Goal: Information Seeking & Learning: Compare options

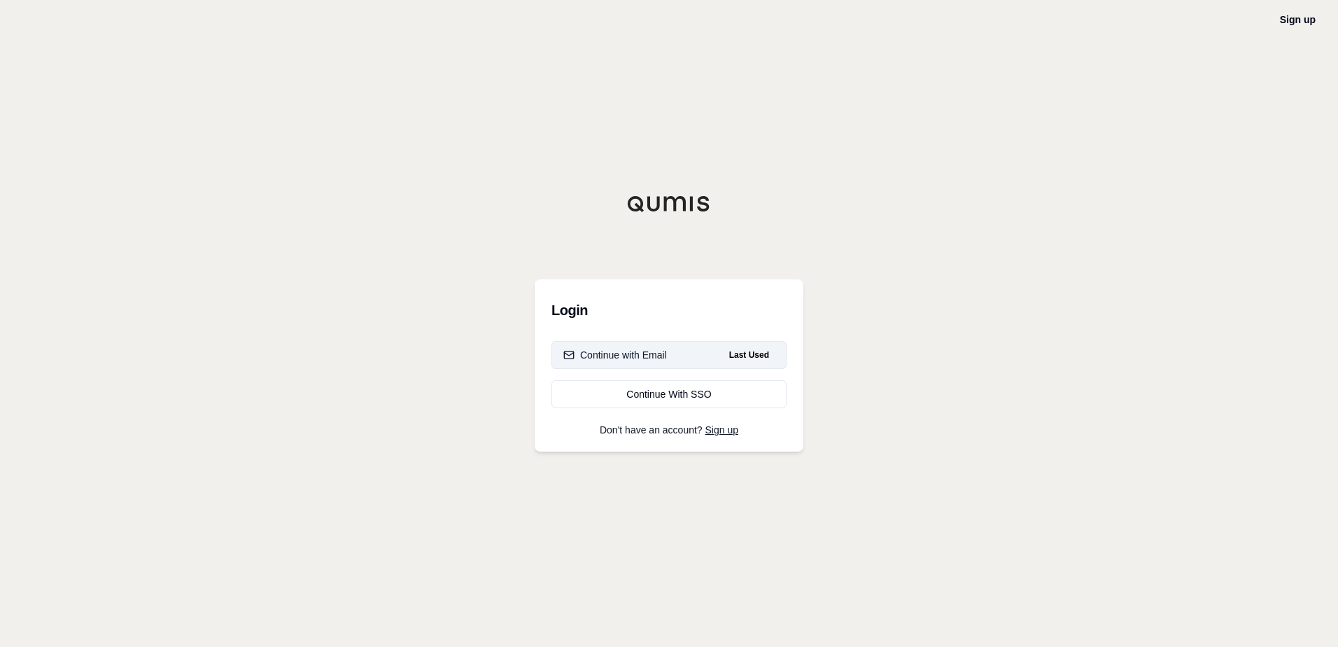
click at [630, 356] on div "Continue with Email" at bounding box center [616, 355] width 104 height 14
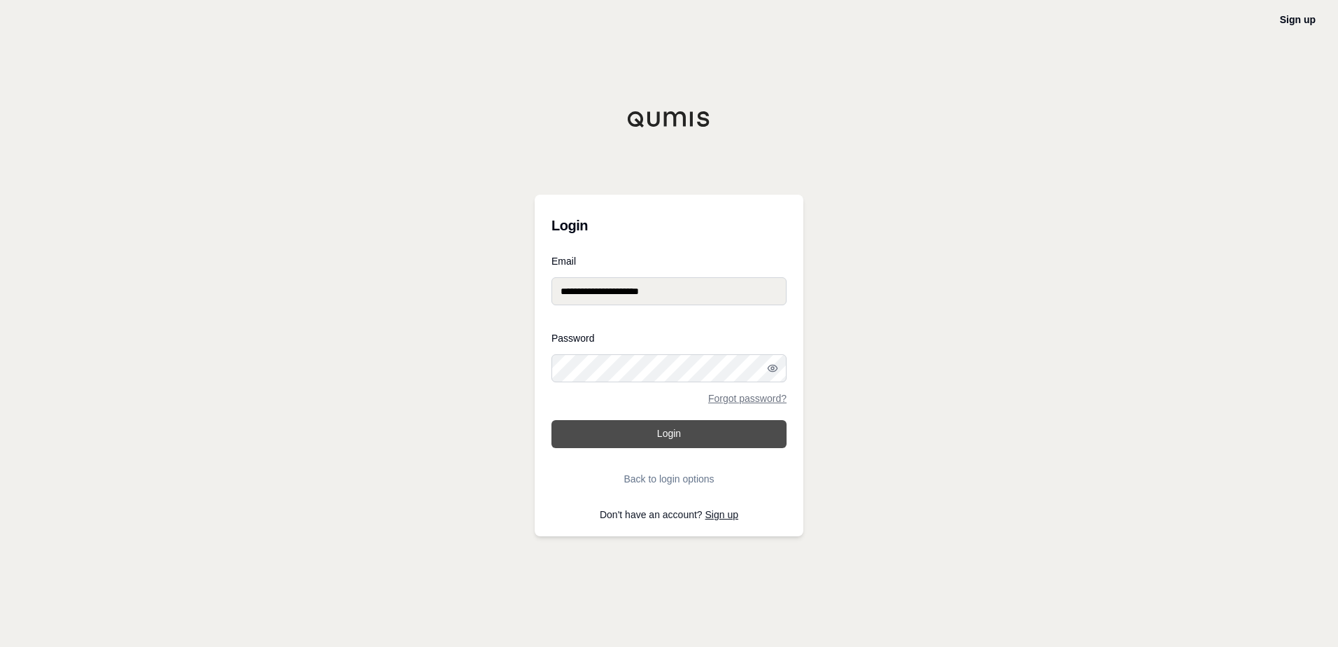
click at [708, 443] on button "Login" at bounding box center [669, 434] width 235 height 28
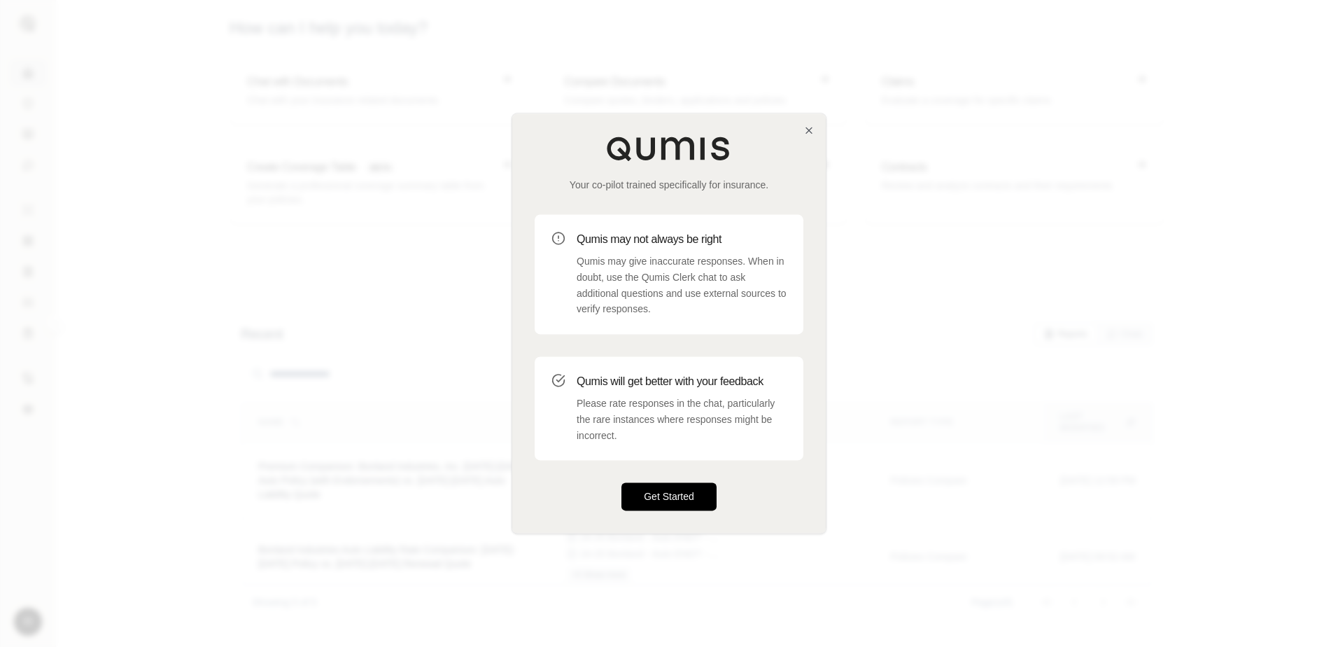
click at [671, 498] on button "Get Started" at bounding box center [669, 497] width 95 height 28
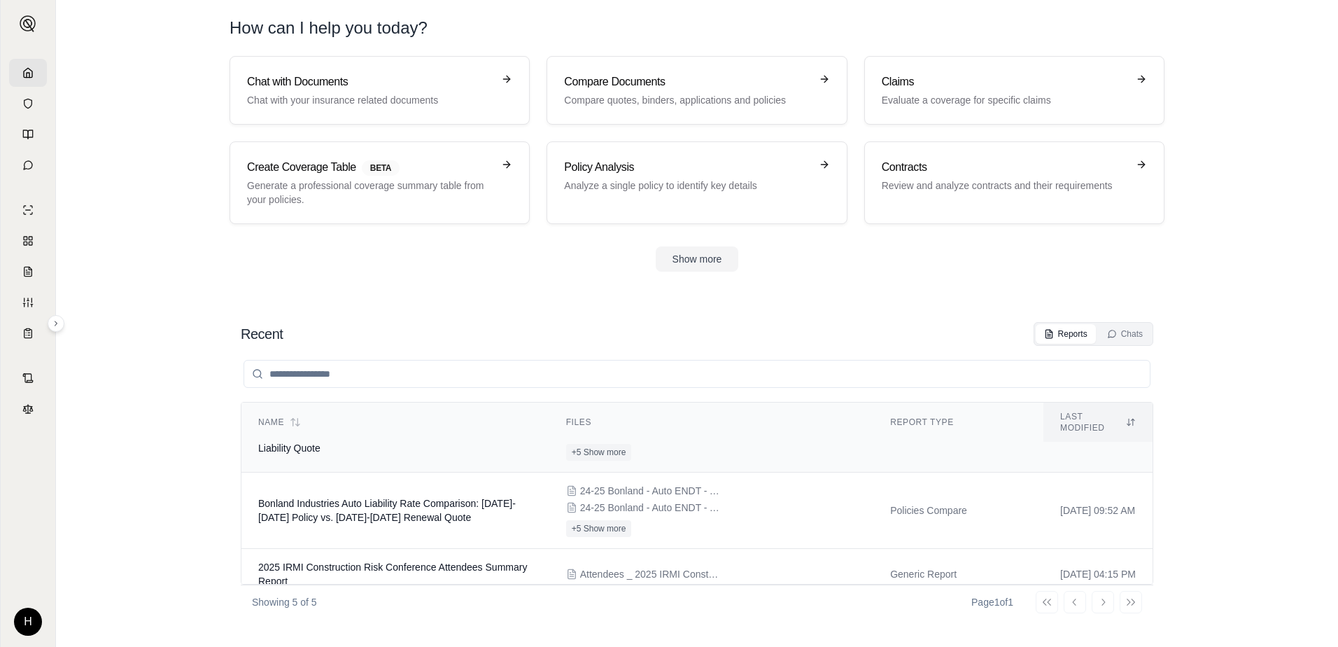
scroll to position [70, 0]
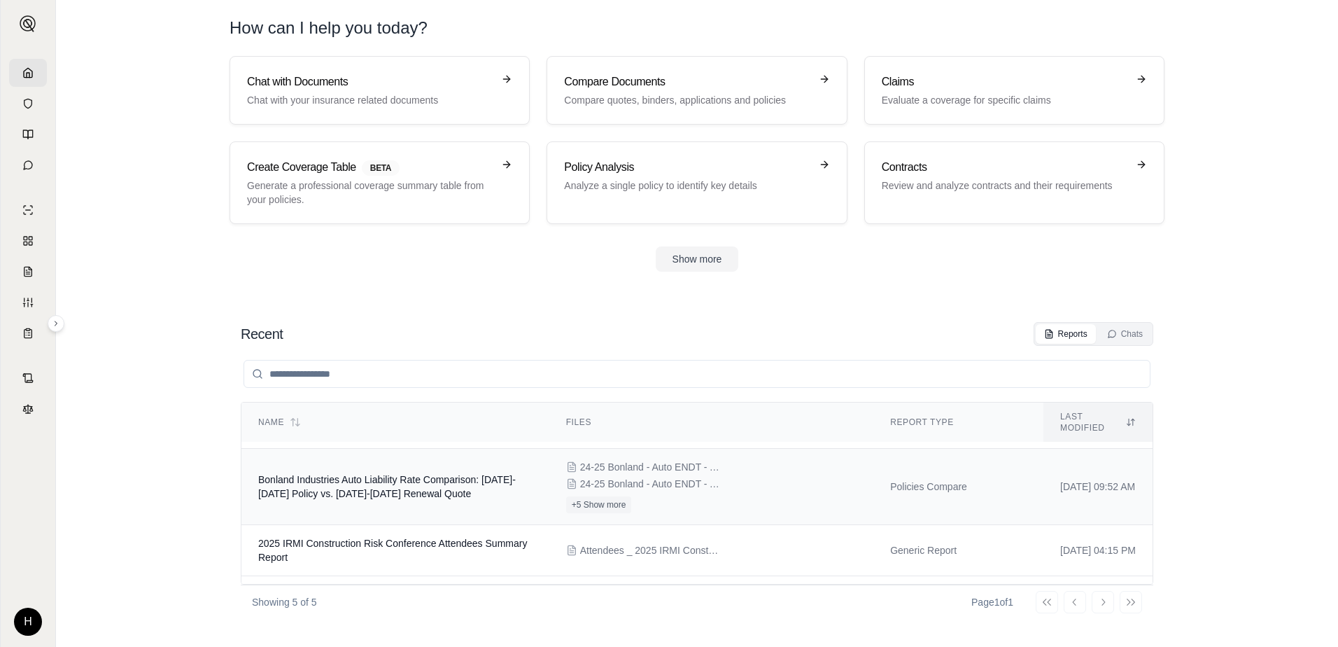
click at [475, 486] on td "Bonland Industries Auto Liability Rate Comparison: [DATE]-[DATE] Policy vs. [DA…" at bounding box center [396, 487] width 308 height 76
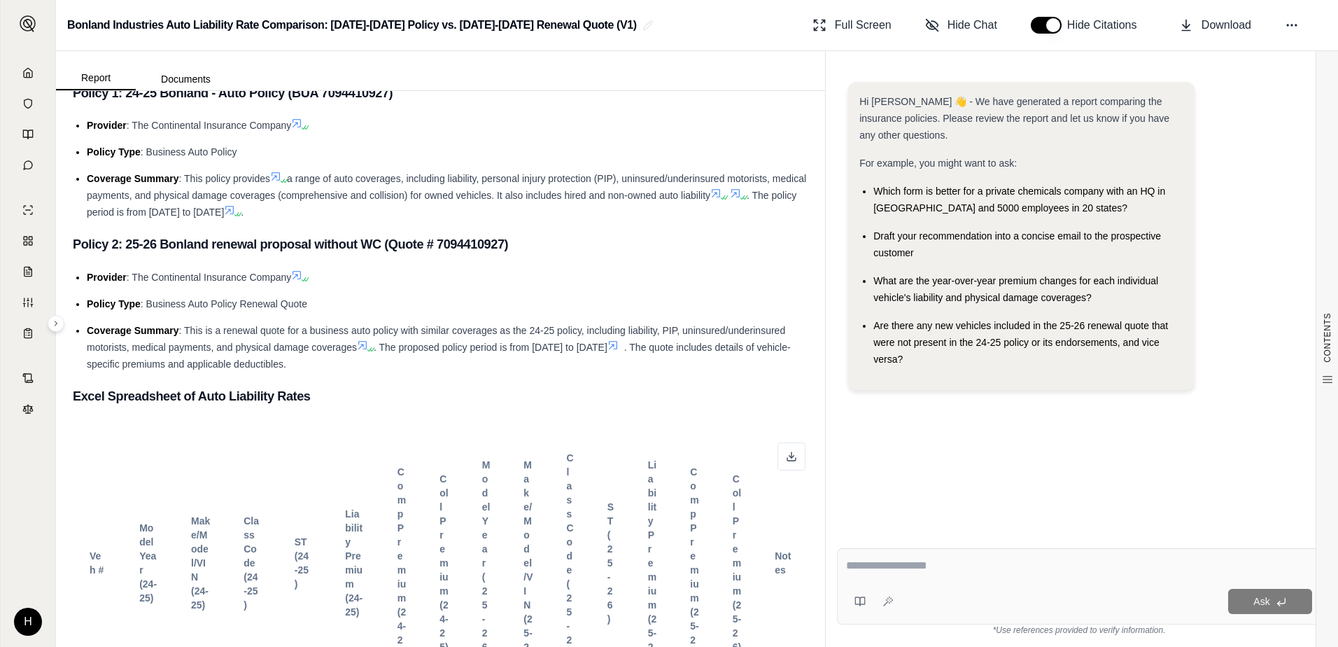
scroll to position [490, 0]
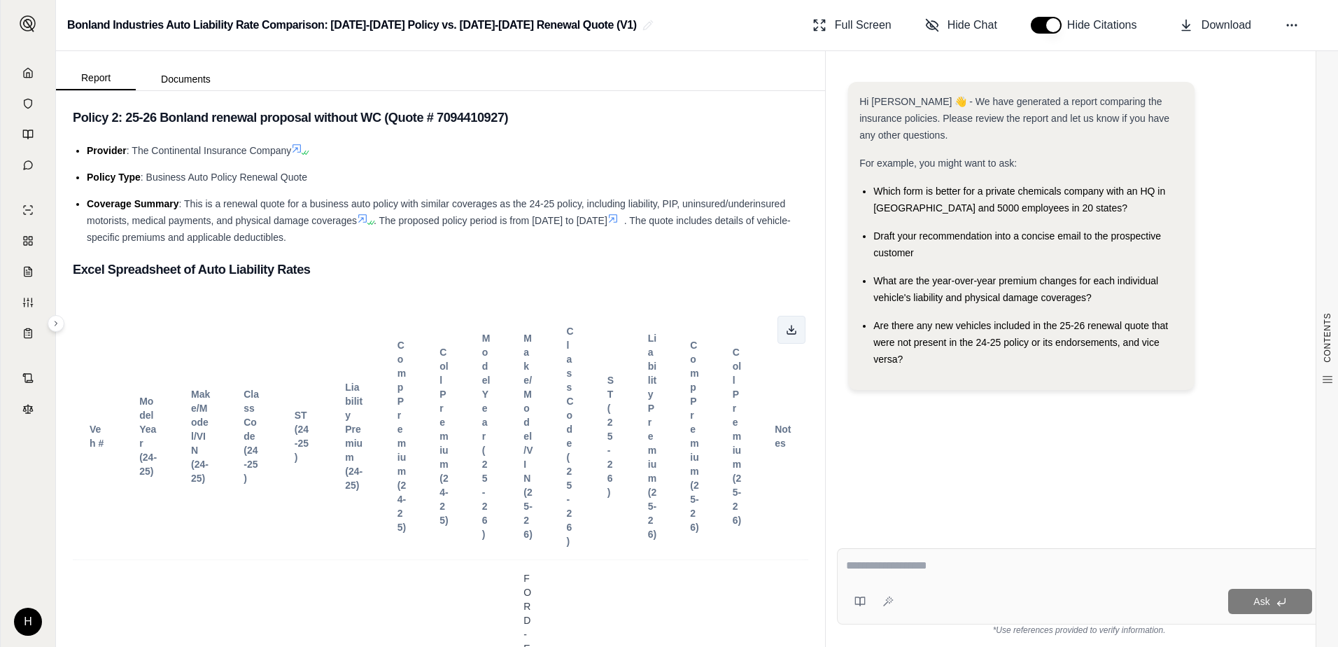
click at [786, 333] on icon at bounding box center [791, 329] width 11 height 11
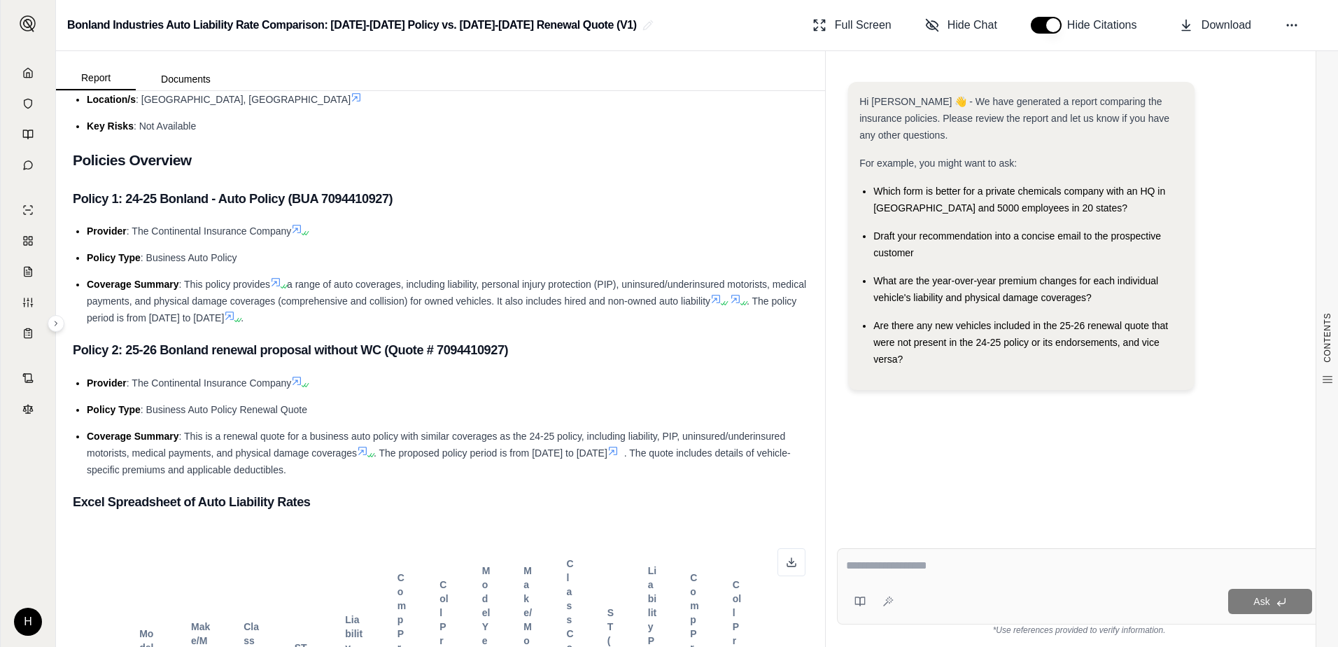
scroll to position [210, 0]
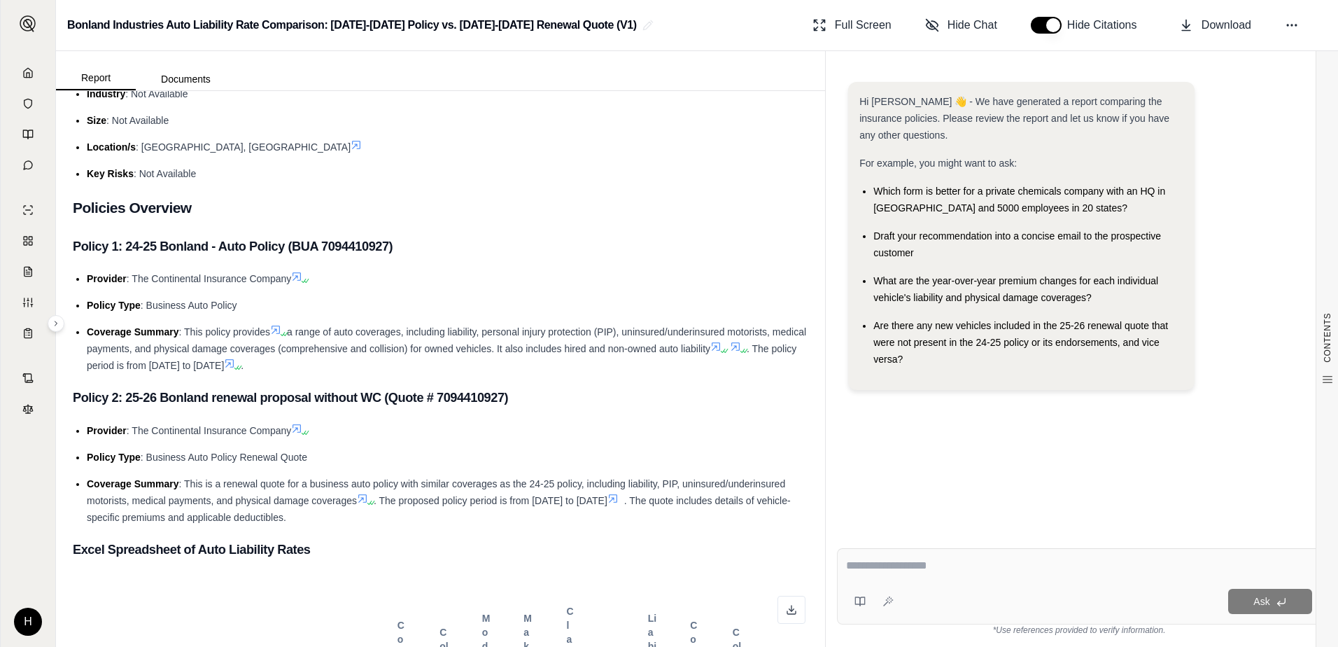
click at [918, 568] on textarea at bounding box center [1079, 565] width 466 height 17
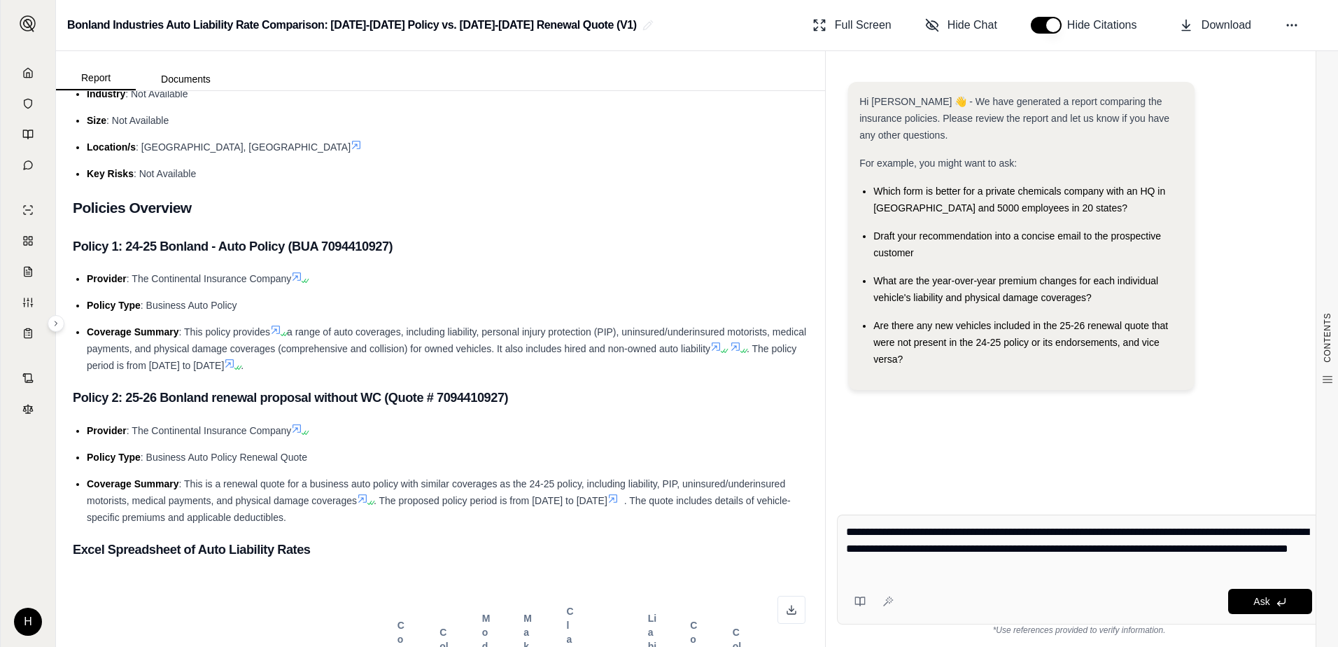
type textarea "**********"
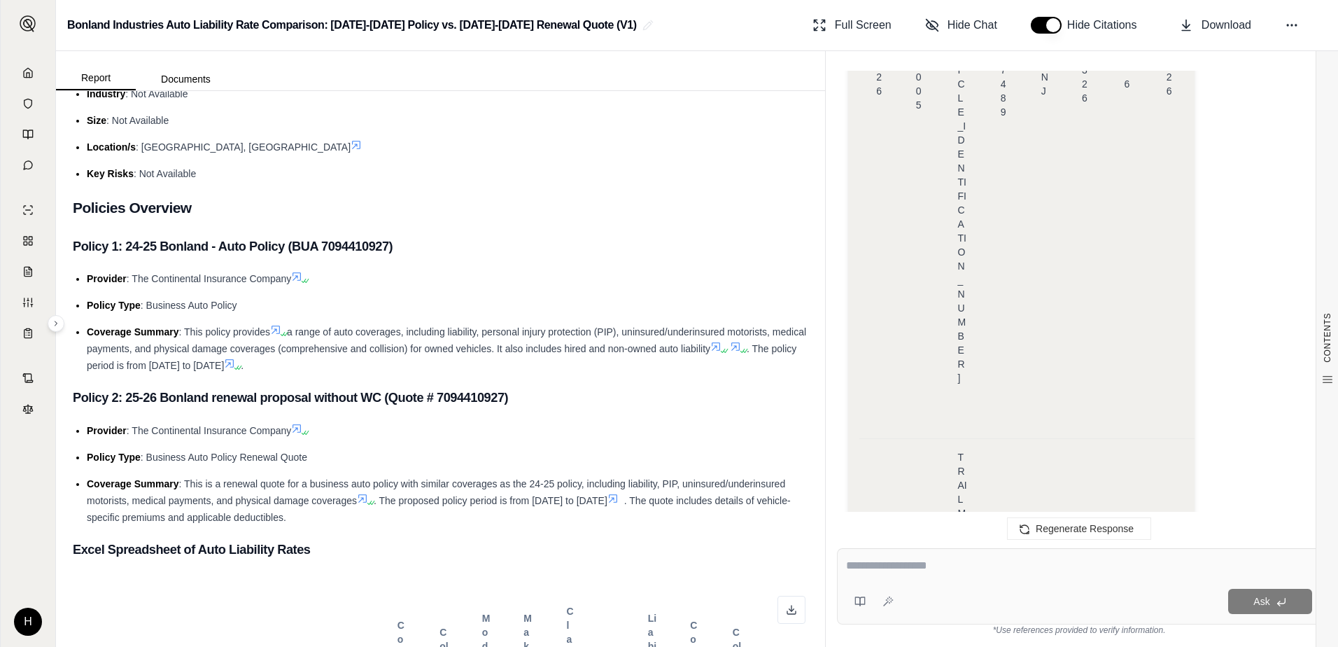
scroll to position [16248, 0]
click at [1219, 28] on span "Download" at bounding box center [1227, 25] width 50 height 17
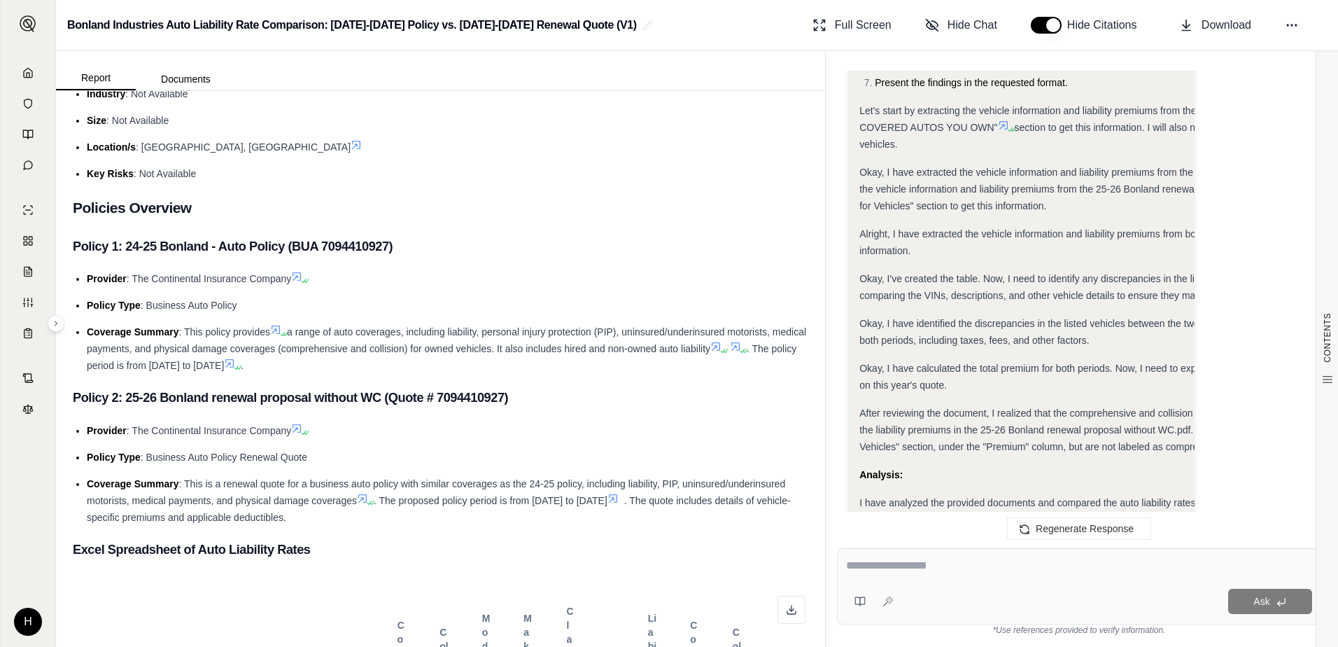
scroll to position [1128, 0]
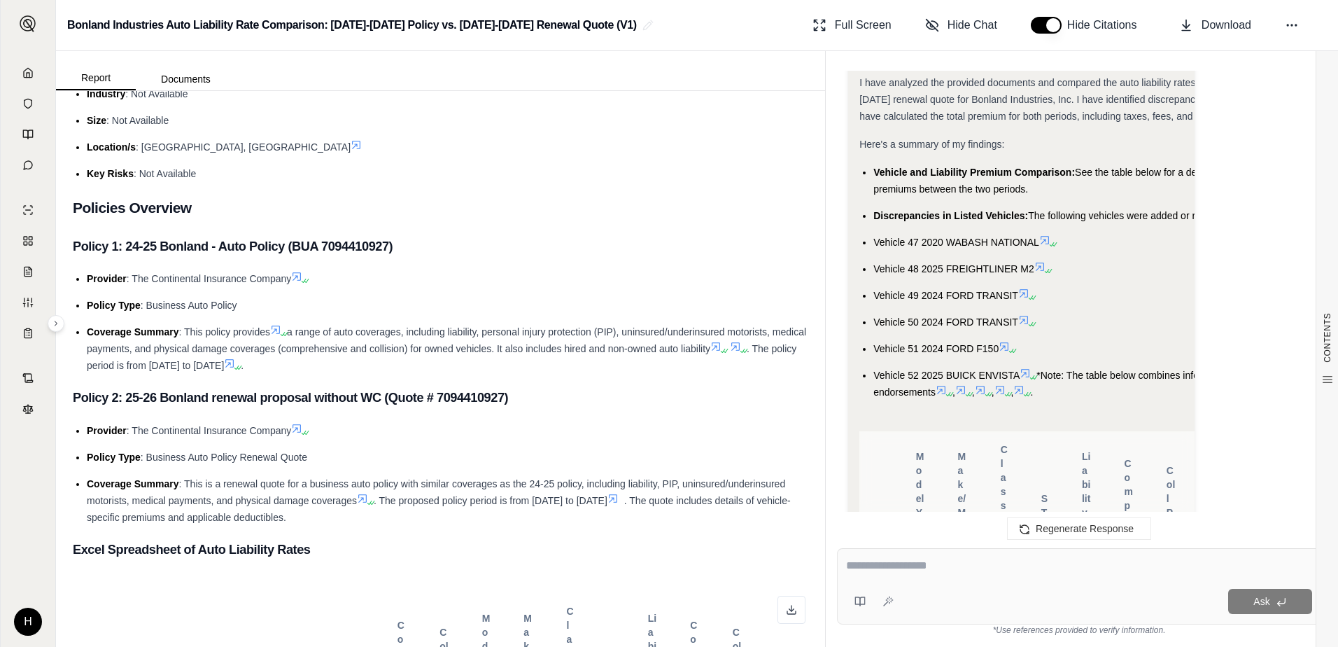
click at [1110, 367] on li "Vehicle 52 2025 BUICK ENVISTA *Note: The table below combines information from …" at bounding box center [1158, 384] width 568 height 34
drag, startPoint x: 1120, startPoint y: 390, endPoint x: 1080, endPoint y: 396, distance: 40.4
click at [1082, 395] on li "Vehicle 52 2025 BUICK ENVISTA *Note: The table below combines information from …" at bounding box center [1158, 384] width 568 height 34
drag, startPoint x: 1078, startPoint y: 377, endPoint x: 1128, endPoint y: 355, distance: 54.2
click at [1128, 355] on ul "Vehicle and Liability Premium Comparison: See the table below for a detailed co…" at bounding box center [1151, 282] width 582 height 237
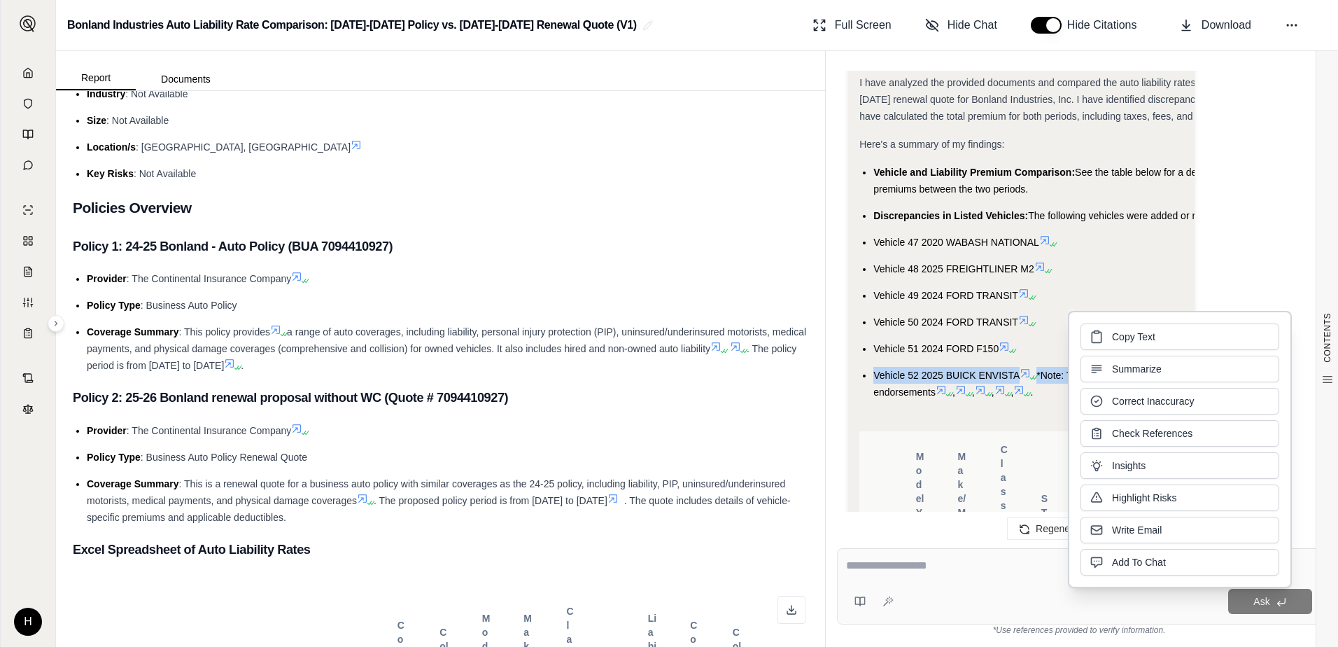
drag, startPoint x: 1128, startPoint y: 355, endPoint x: 1124, endPoint y: 330, distance: 24.9
click at [1124, 330] on span "Copy Text" at bounding box center [1133, 337] width 43 height 14
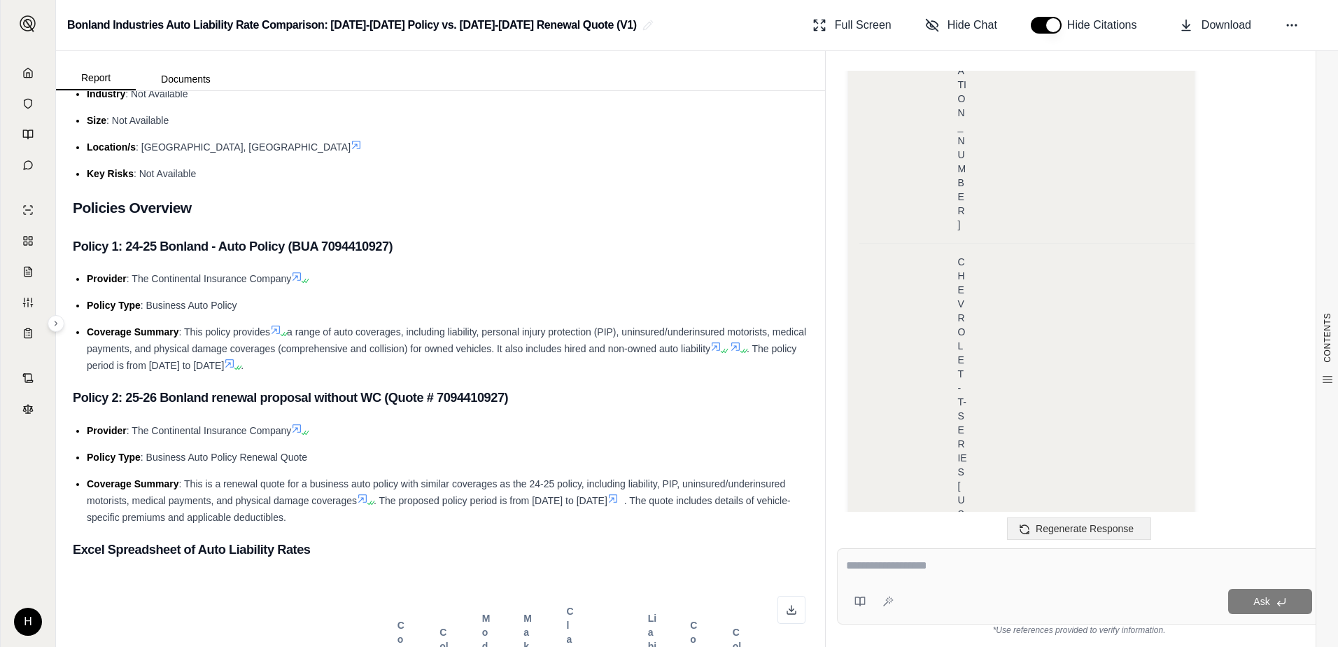
scroll to position [3718, 0]
click at [1113, 565] on textarea at bounding box center [1079, 565] width 466 height 17
type textarea "**********"
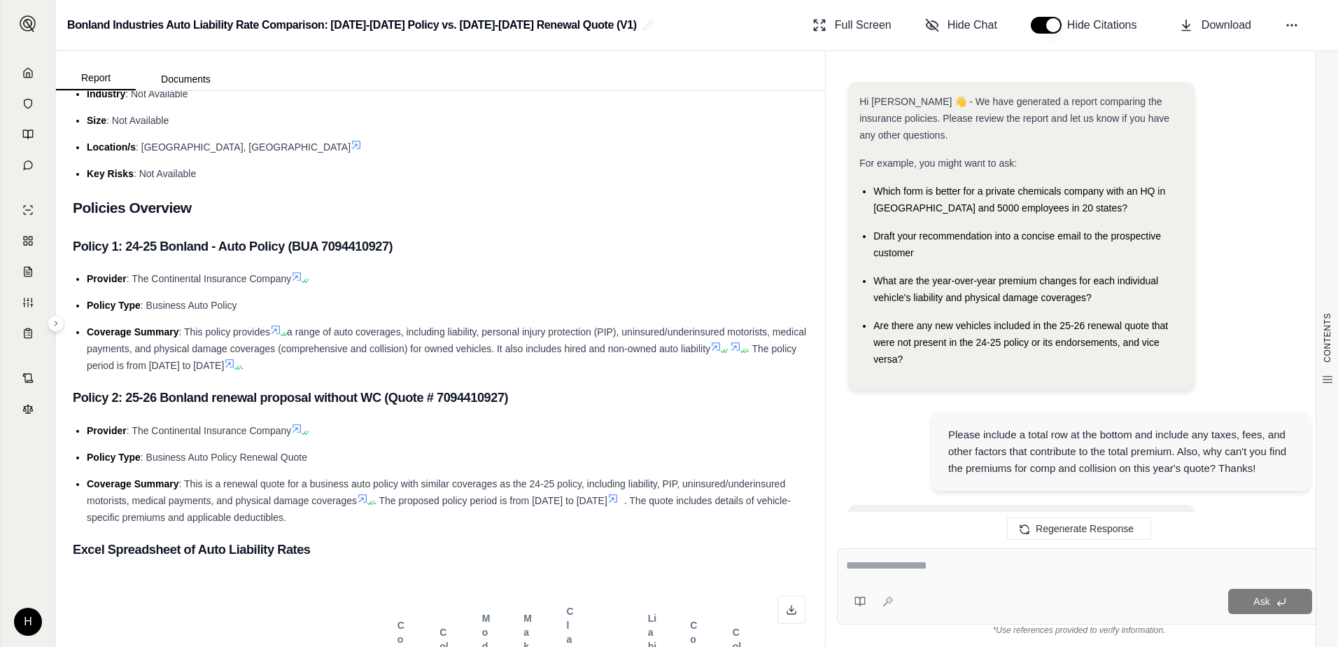
scroll to position [25255, 0]
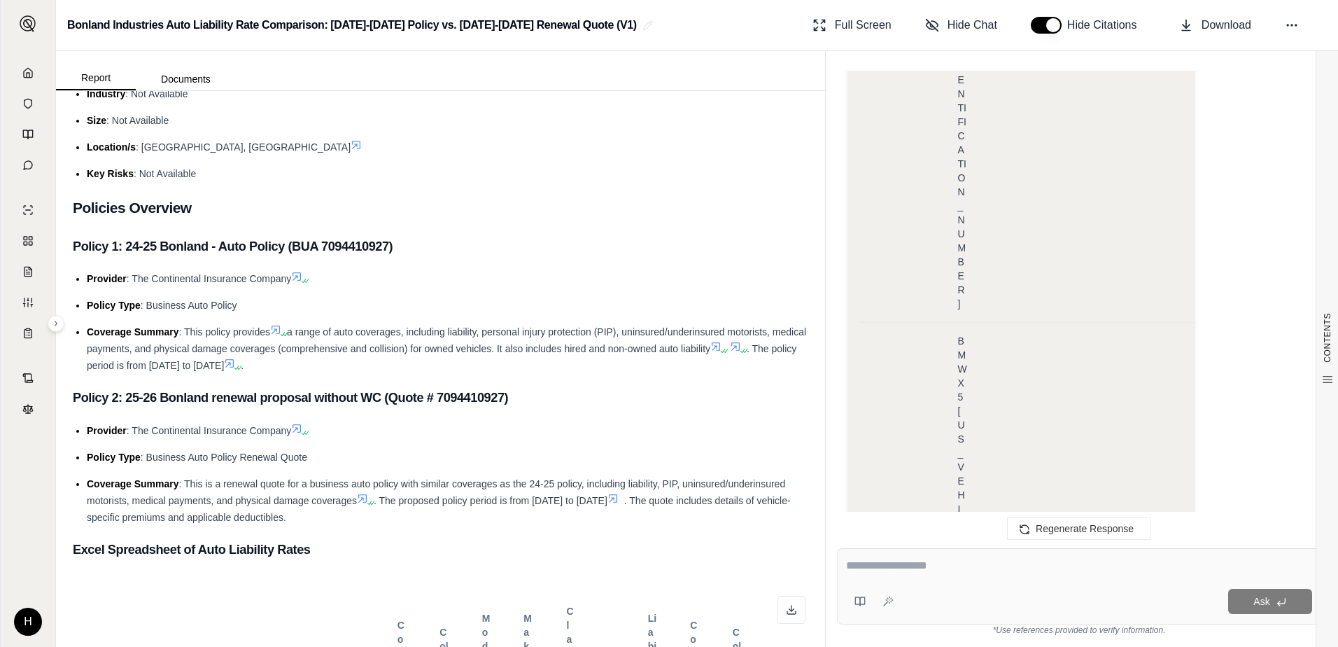
click at [1064, 563] on textarea at bounding box center [1079, 565] width 466 height 17
type textarea "**********"
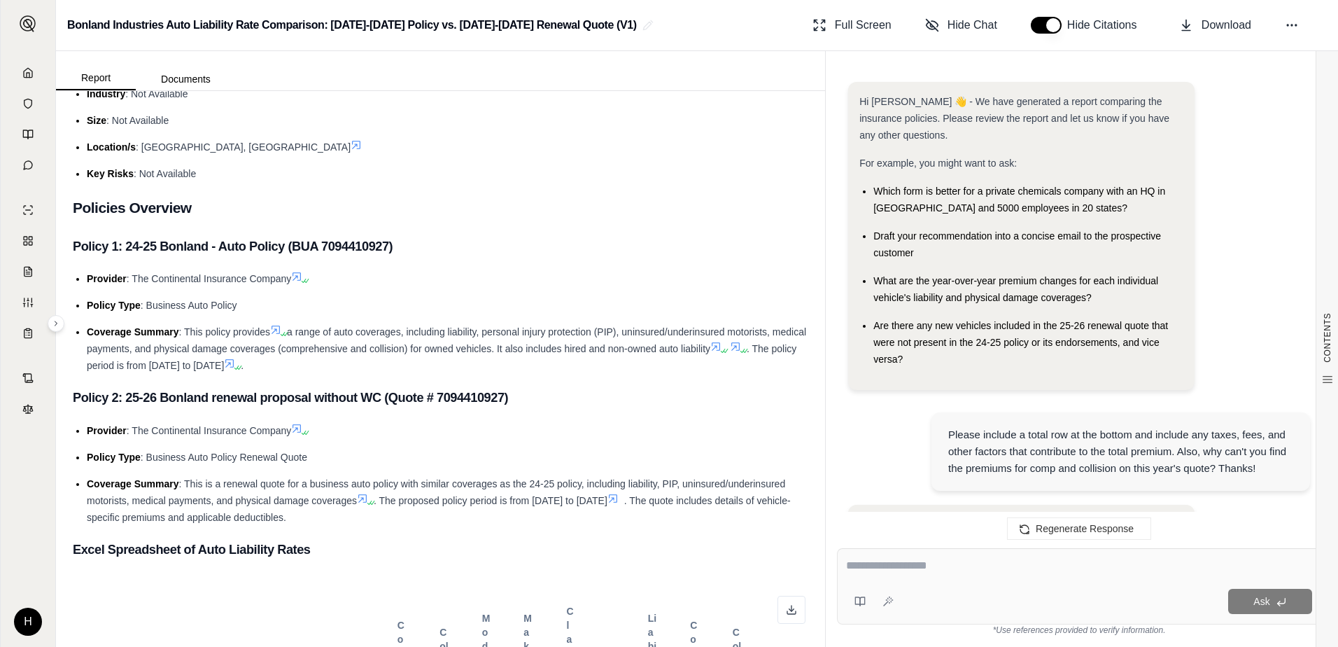
scroll to position [25460, 0]
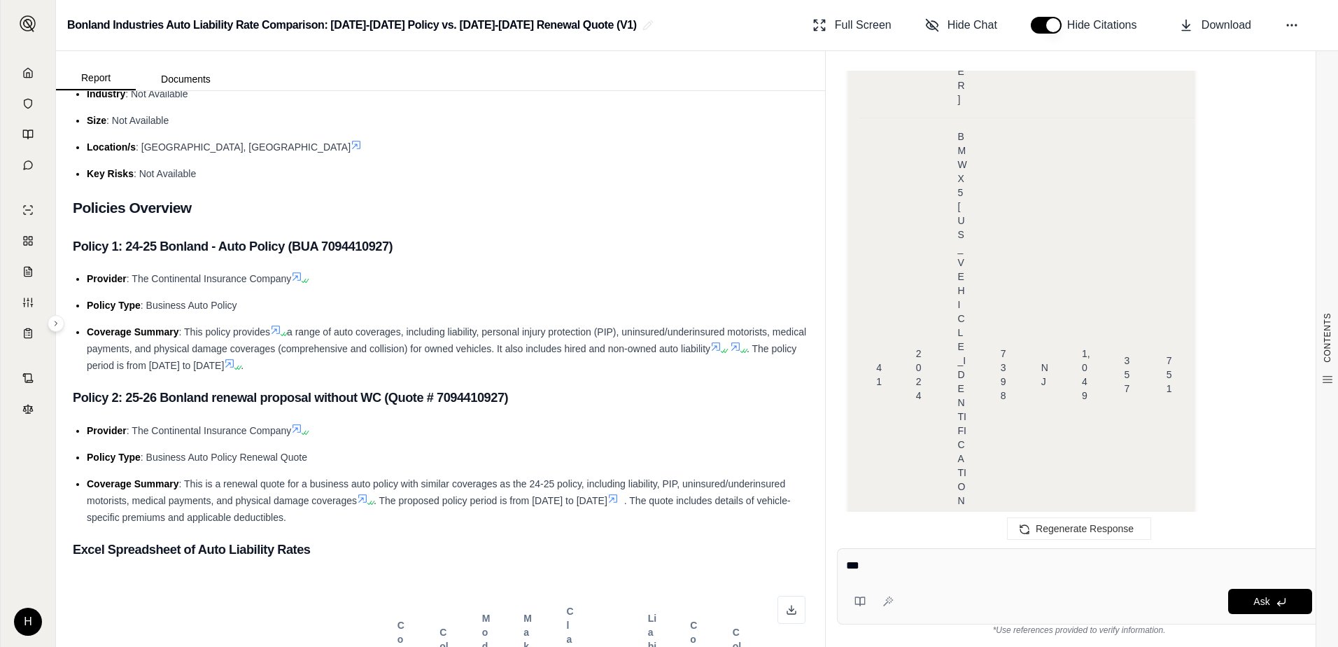
type textarea "****"
click at [1075, 524] on span "Stop Generation" at bounding box center [1084, 528] width 71 height 11
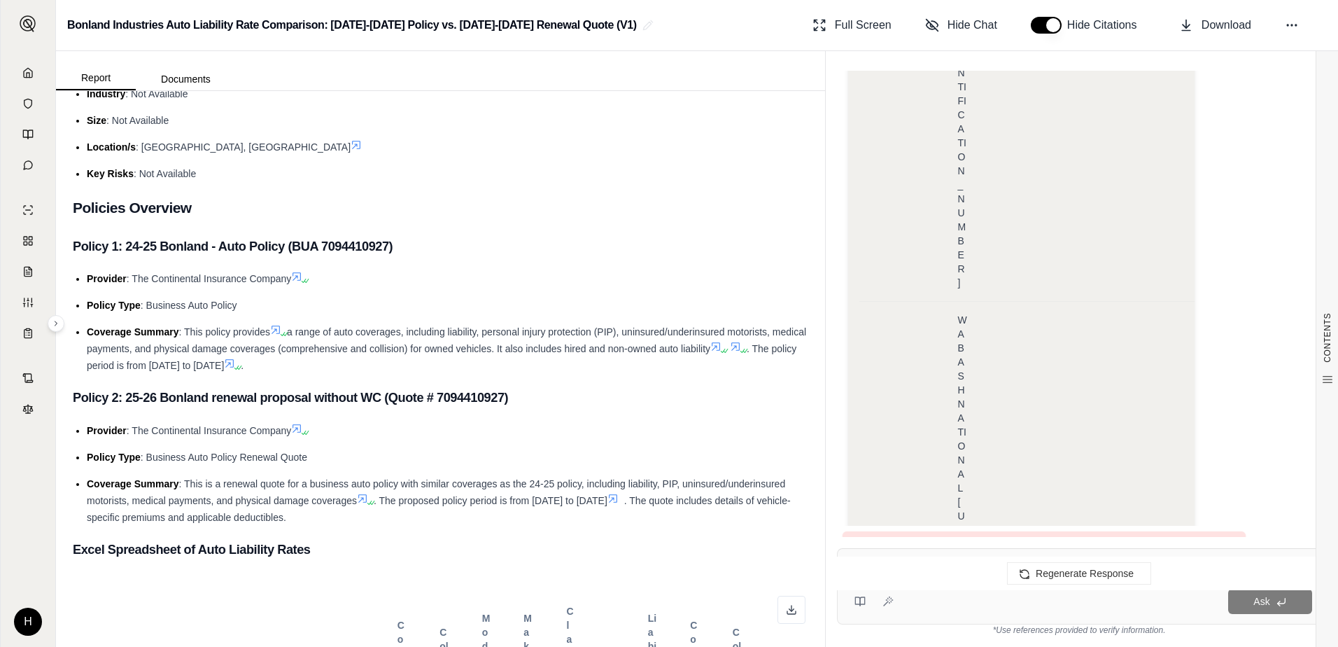
scroll to position [28697, 0]
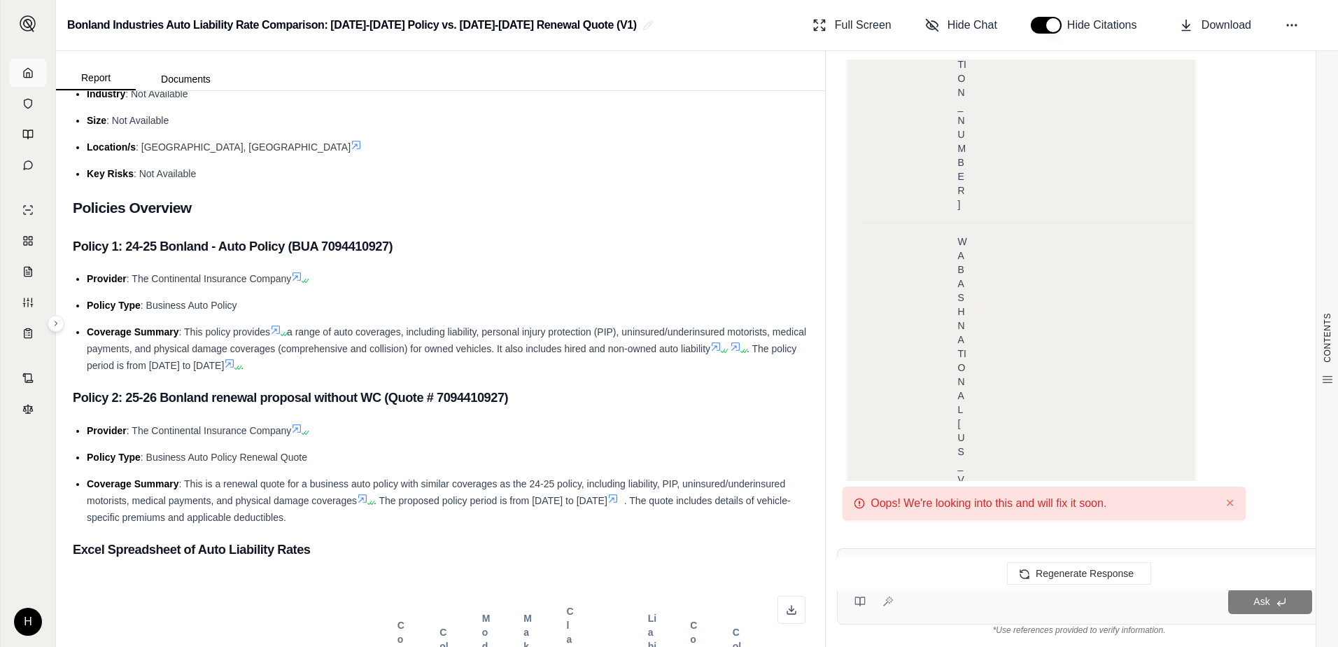
click at [32, 85] on link at bounding box center [28, 73] width 38 height 28
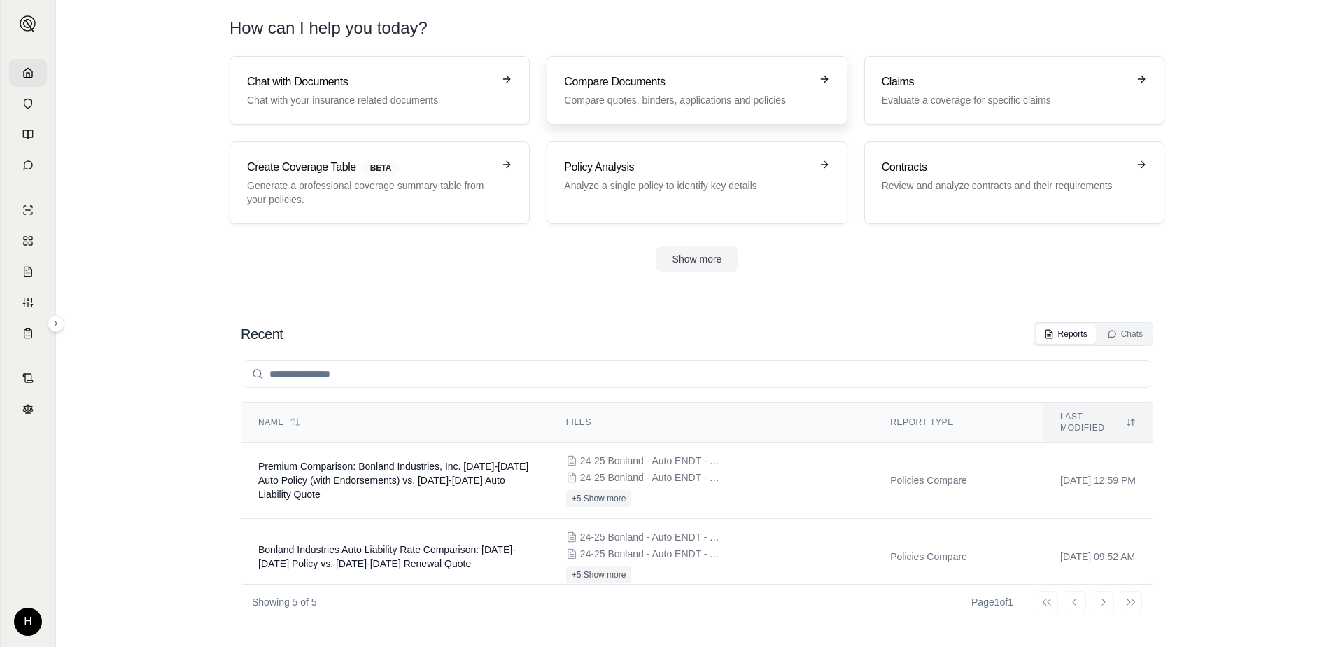
click at [680, 123] on link "Compare Documents Compare quotes, binders, applications and policies" at bounding box center [697, 90] width 300 height 69
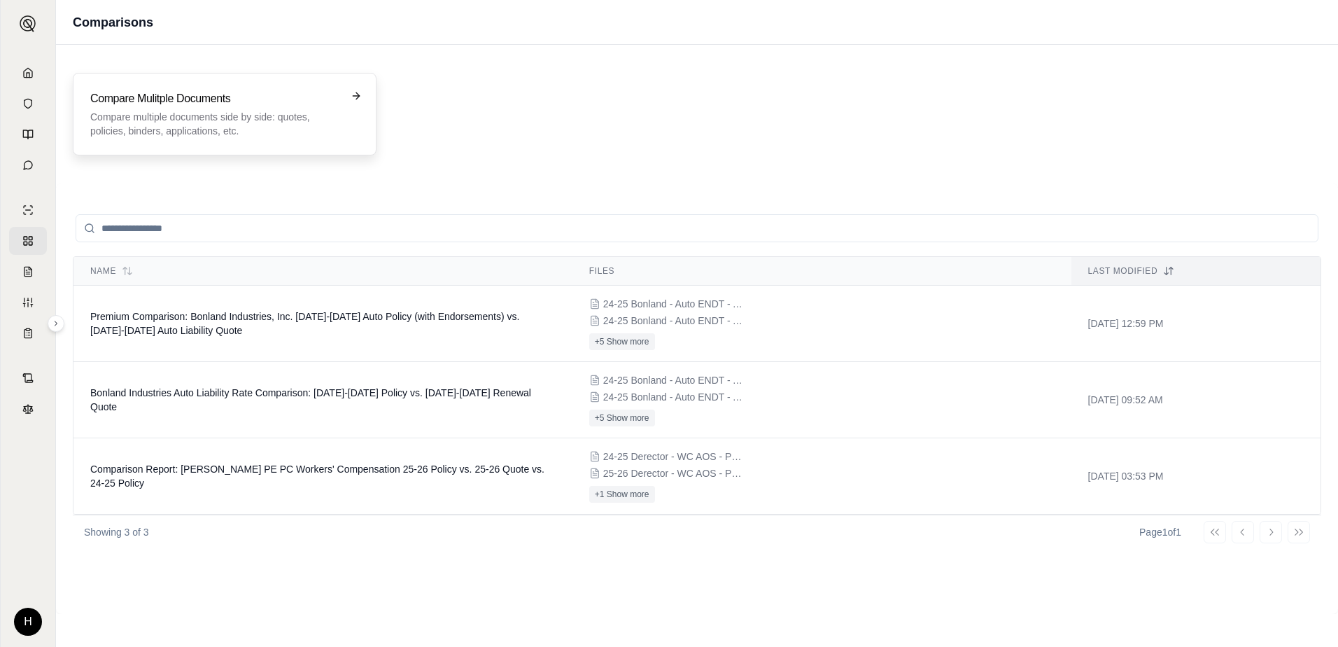
click at [305, 116] on p "Compare multiple documents side by side: quotes, policies, binders, application…" at bounding box center [214, 124] width 249 height 28
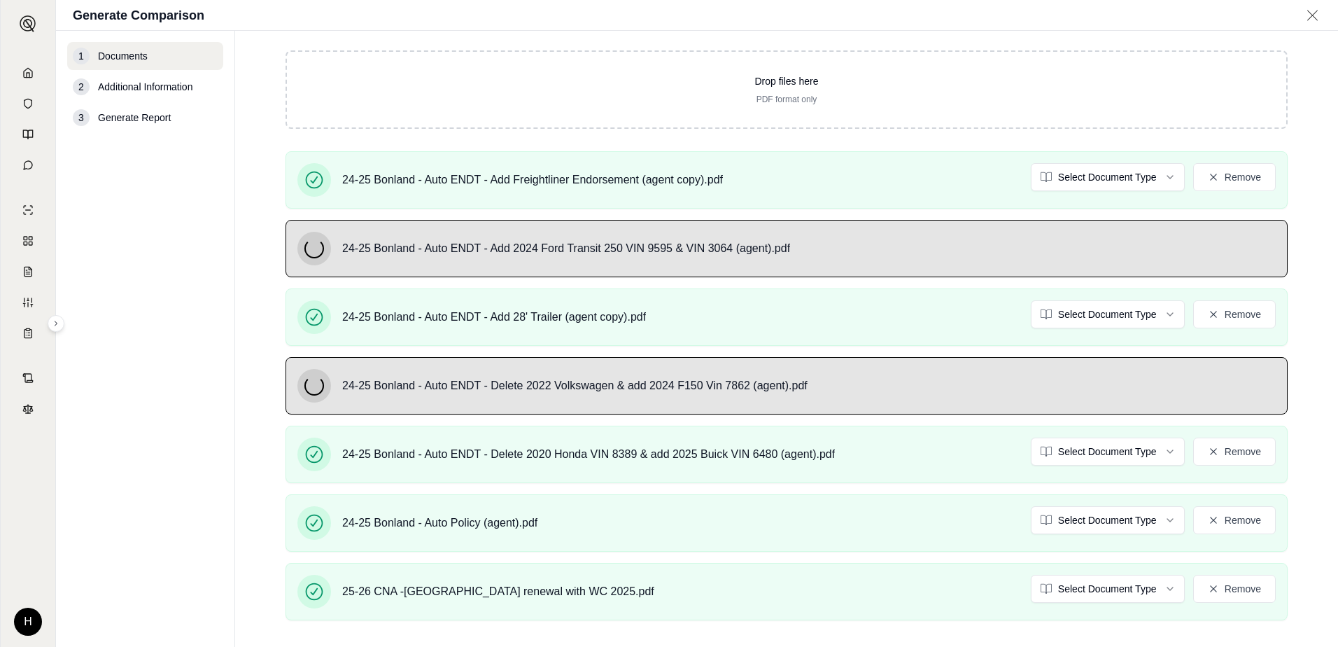
scroll to position [53, 0]
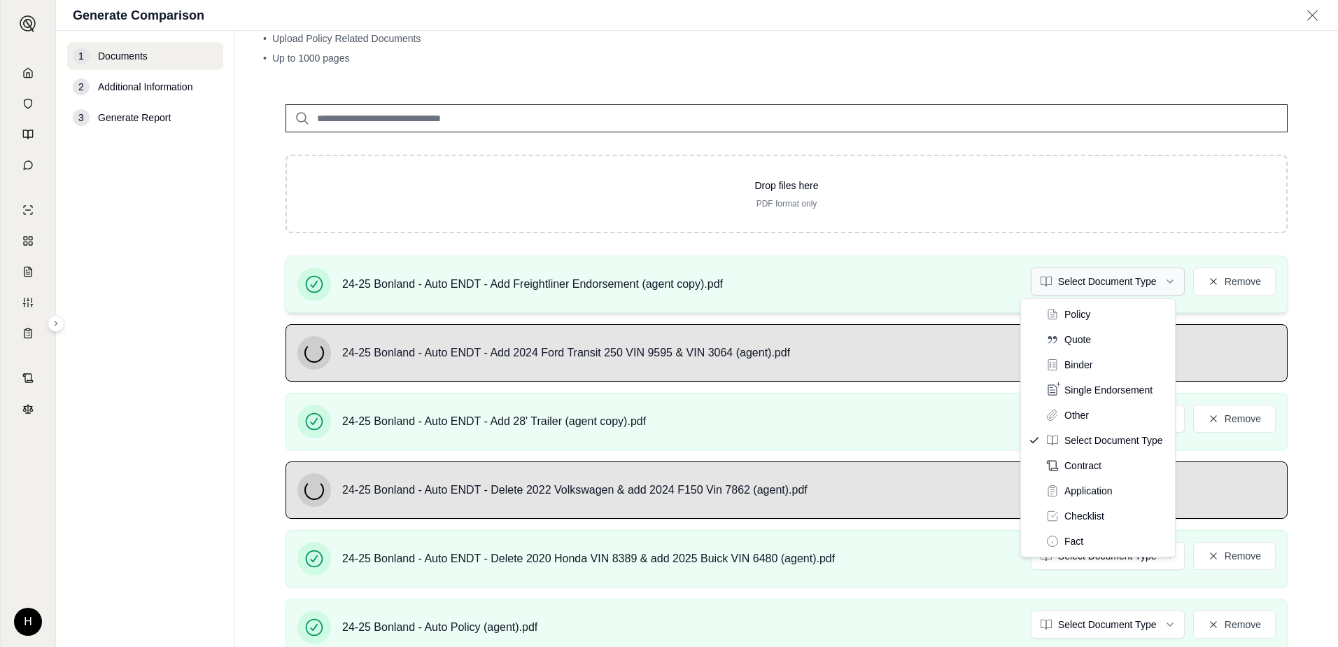
click at [1110, 293] on html "H Generate Comparison 1 Documents 2 Additional Information 3 Generate Report Do…" at bounding box center [669, 323] width 1338 height 647
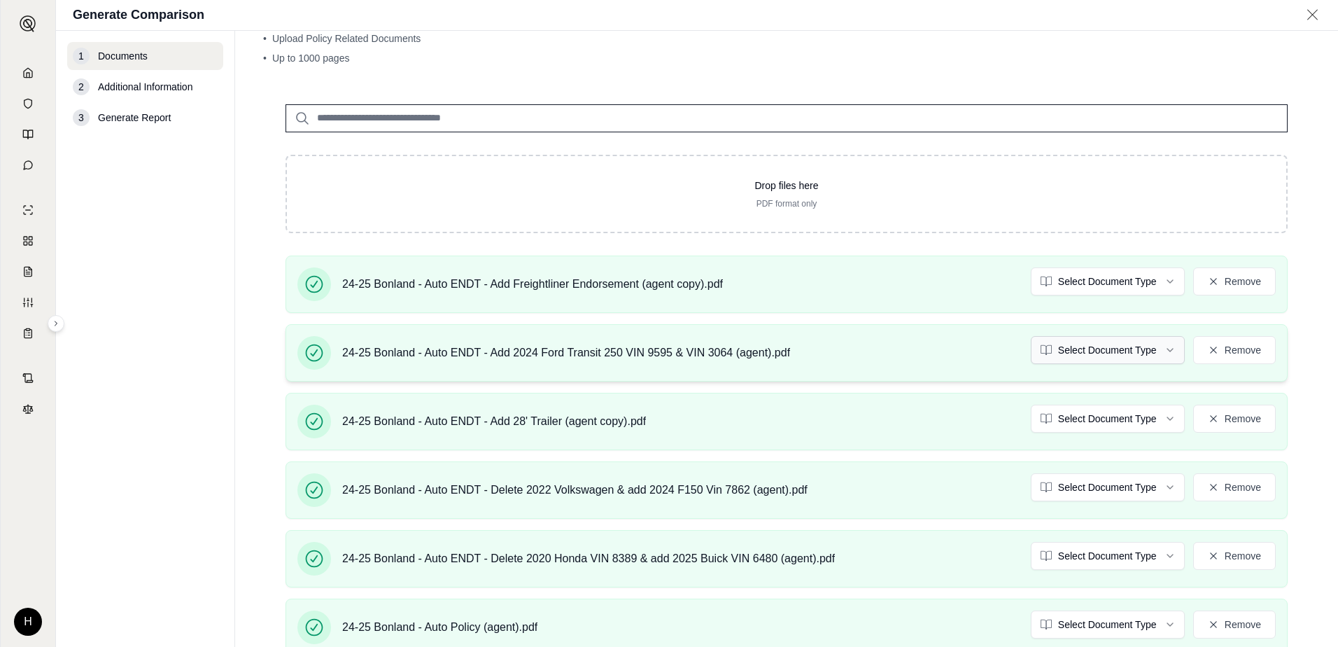
click at [1096, 346] on html "H Generate Comparison 1 Documents 2 Additional Information 3 Generate Report Do…" at bounding box center [669, 323] width 1338 height 647
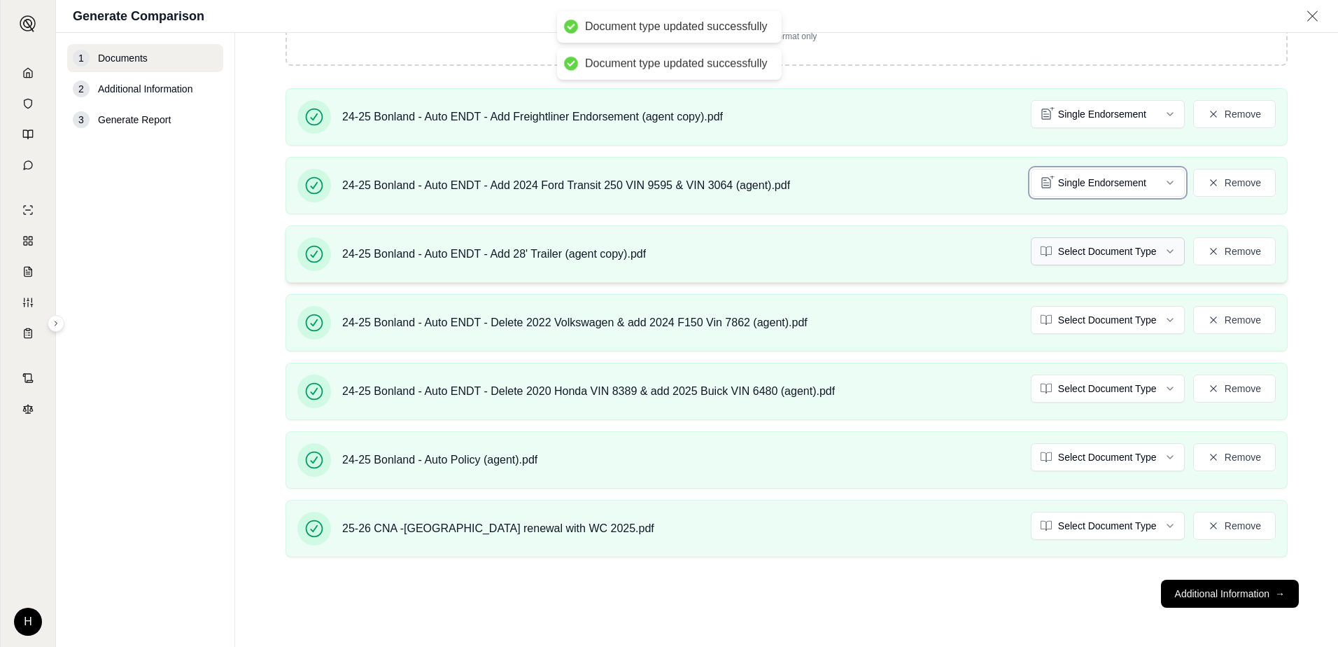
scroll to position [263, 0]
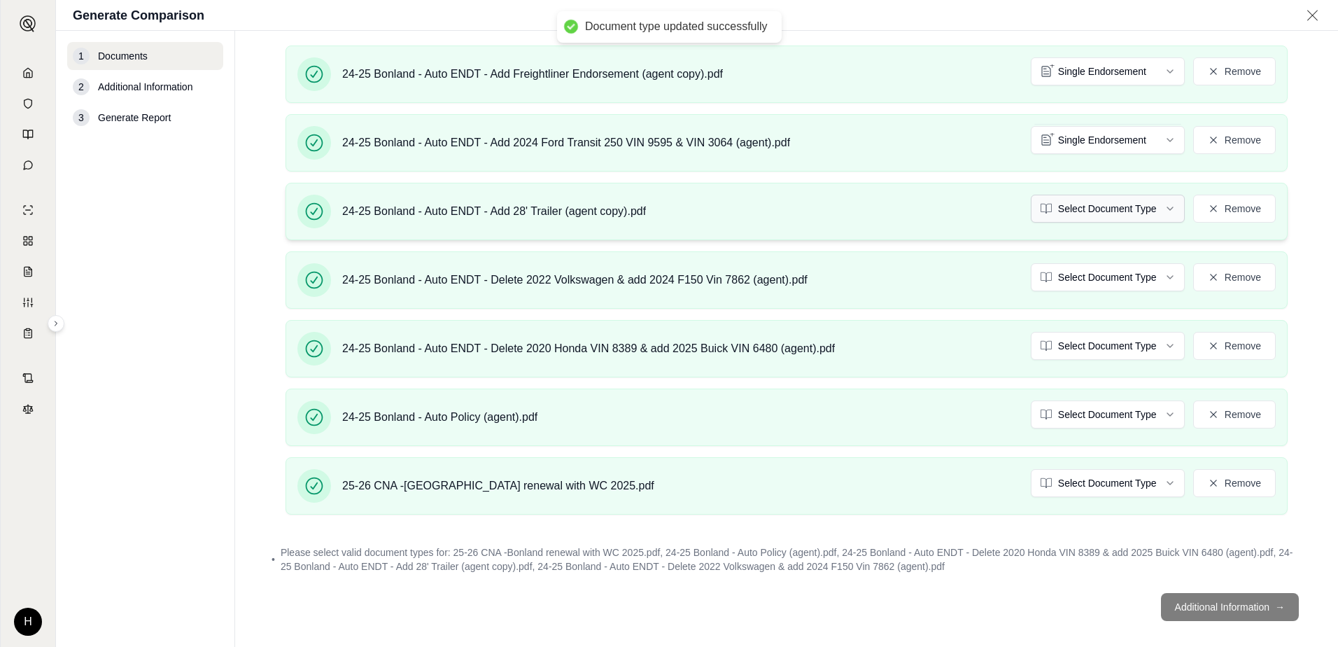
click at [1086, 209] on html "Document type updated successfully Document type updated successfully H Generat…" at bounding box center [669, 323] width 1338 height 647
click at [1084, 271] on html "Document type updated successfully H Generate Comparison 1 Documents 2 Addition…" at bounding box center [669, 323] width 1338 height 647
click at [1094, 343] on html "Document type updated successfully H Generate Comparison 1 Documents 2 Addition…" at bounding box center [669, 323] width 1338 height 647
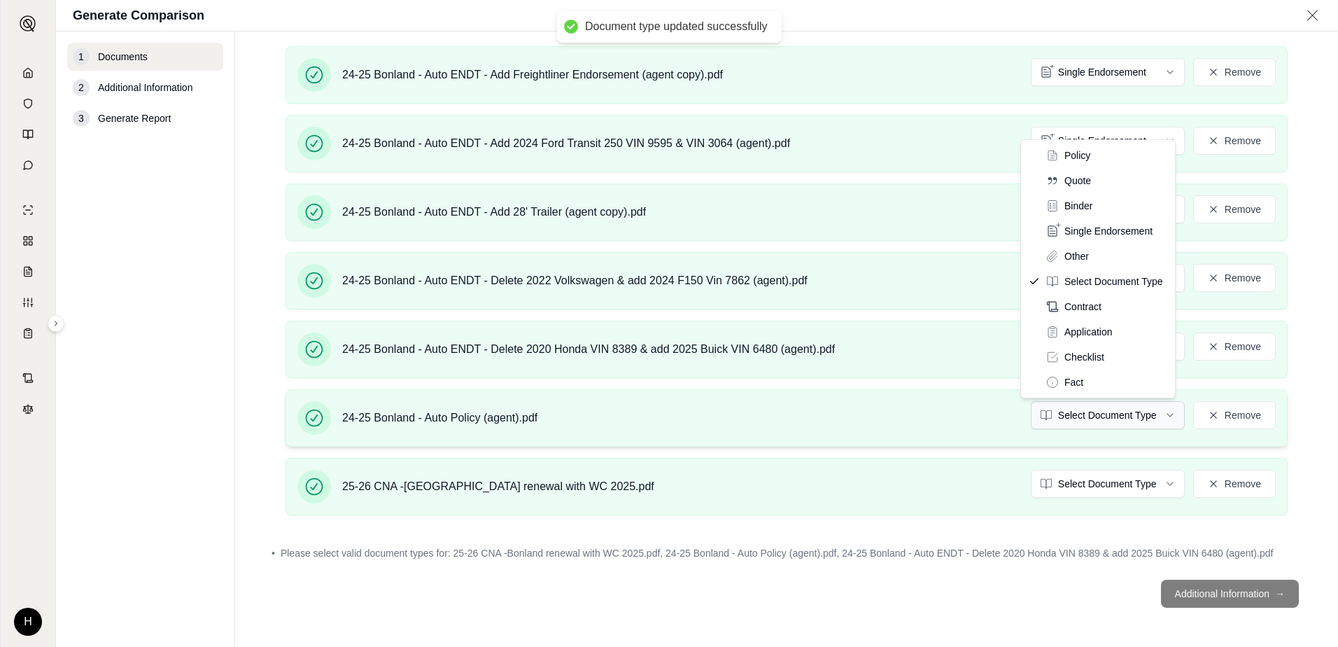
click at [1074, 408] on html "Document type updated successfully H Generate Comparison 1 Documents 2 Addition…" at bounding box center [669, 323] width 1338 height 647
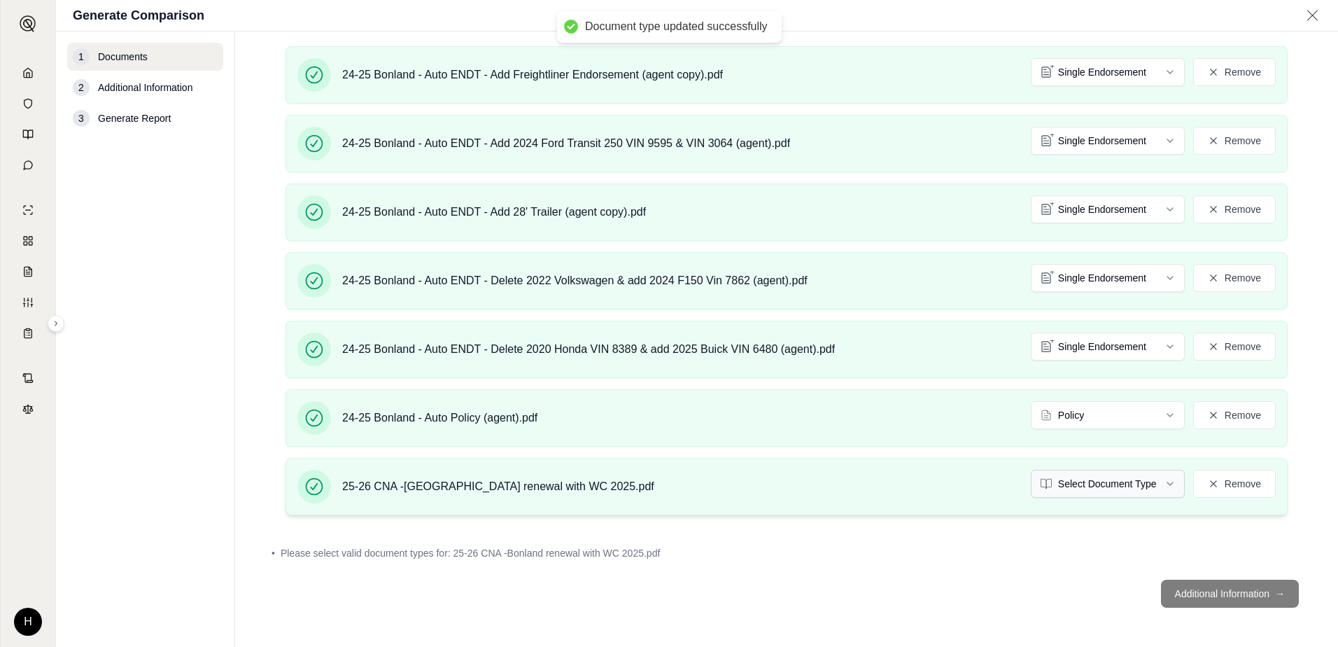
click at [1094, 477] on html "Document type updated successfully Document type updated successfully H Generat…" at bounding box center [669, 323] width 1338 height 647
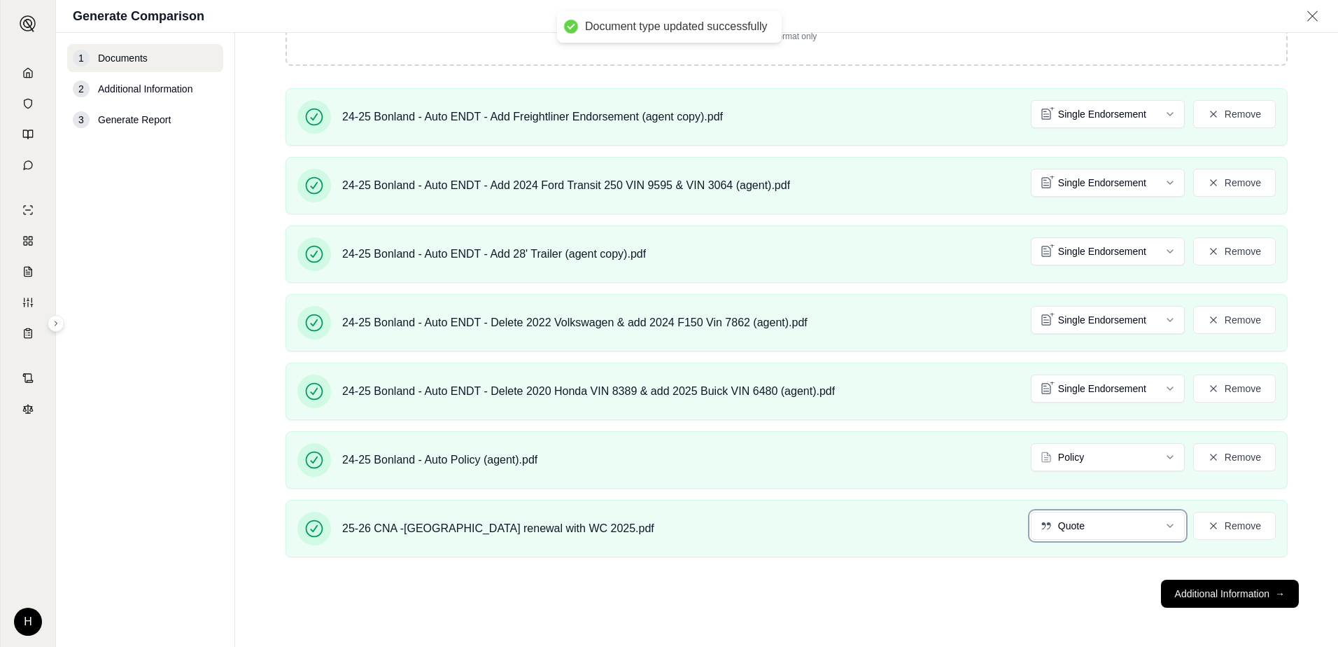
scroll to position [222, 0]
click at [1198, 598] on button "Additional Information →" at bounding box center [1230, 594] width 138 height 28
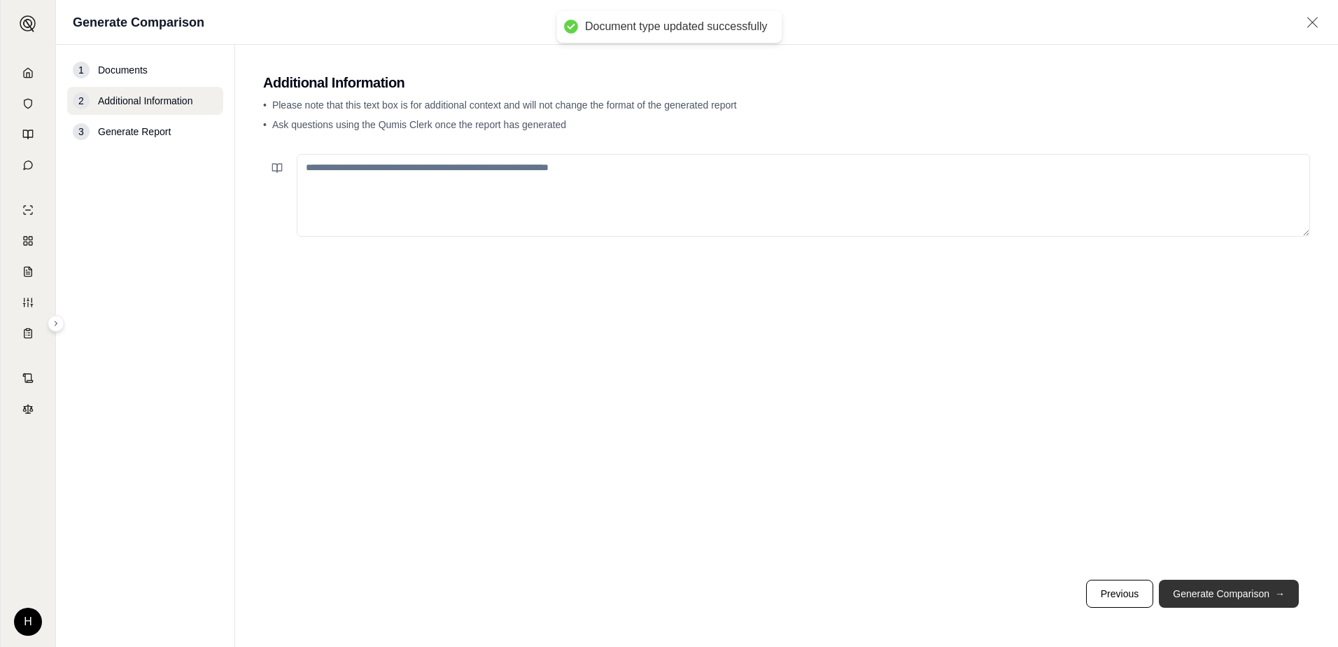
scroll to position [0, 0]
click at [613, 193] on textarea at bounding box center [804, 195] width 1014 height 83
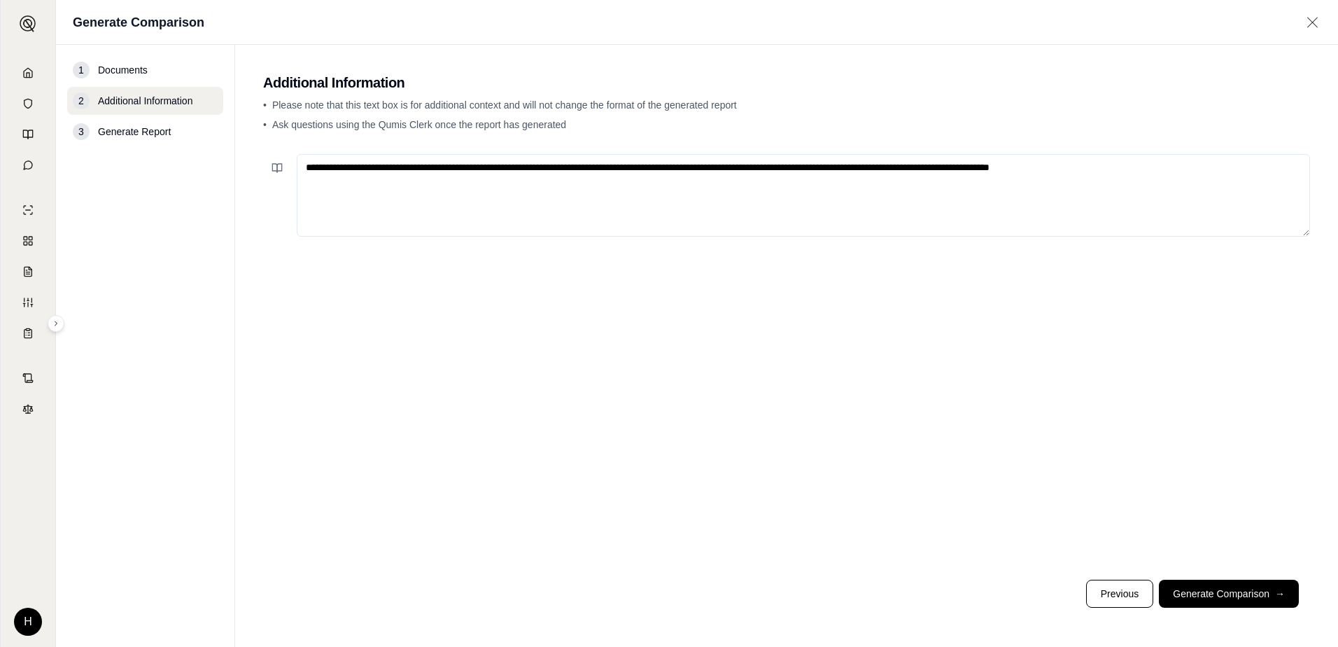
type textarea "**********"
